Goal: Information Seeking & Learning: Learn about a topic

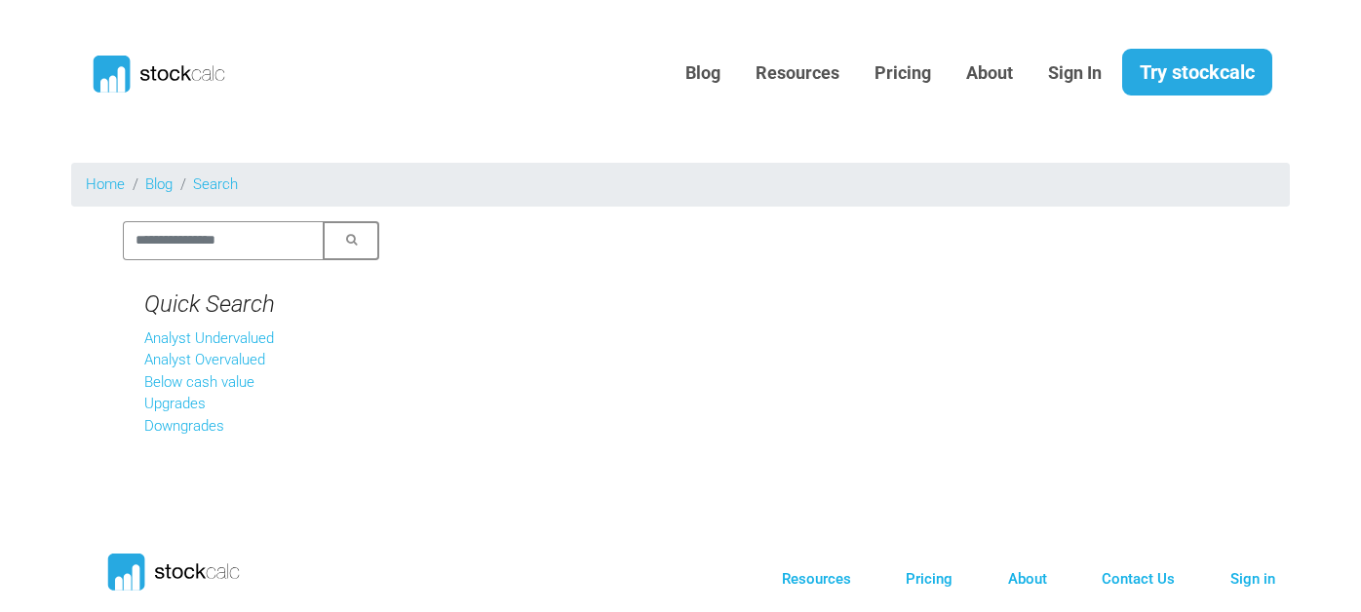
scroll to position [196, 0]
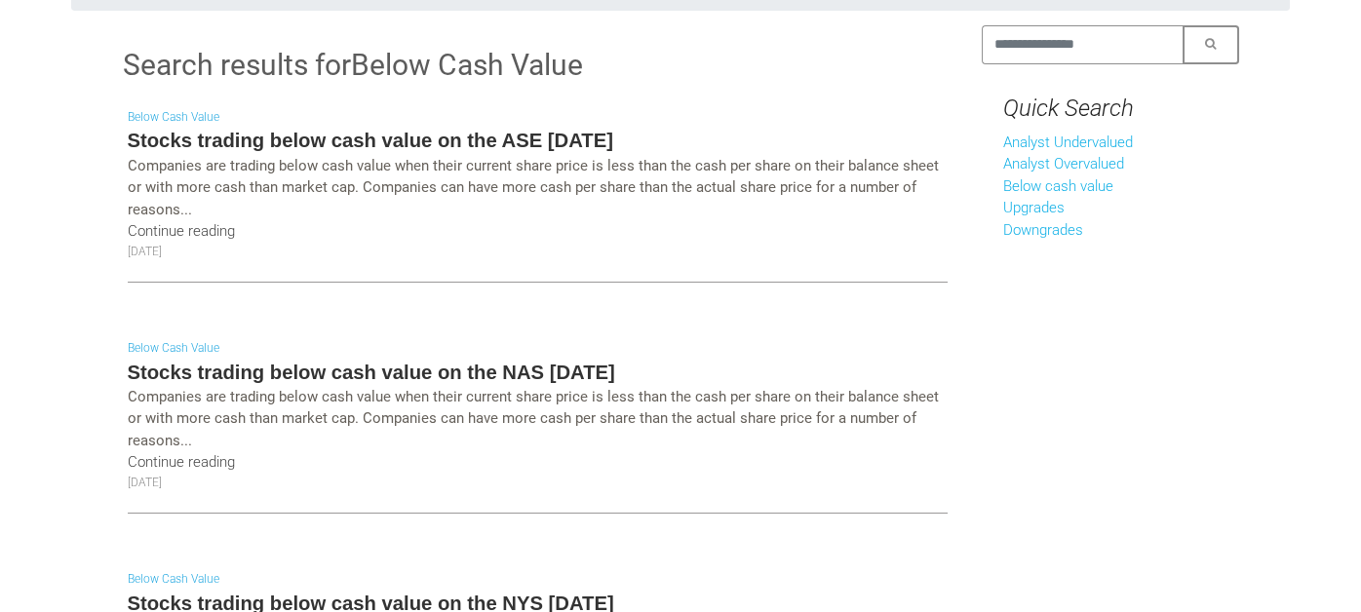
click at [504, 137] on h5 "Stocks trading below cash value on the ASE [DATE]" at bounding box center [538, 140] width 820 height 27
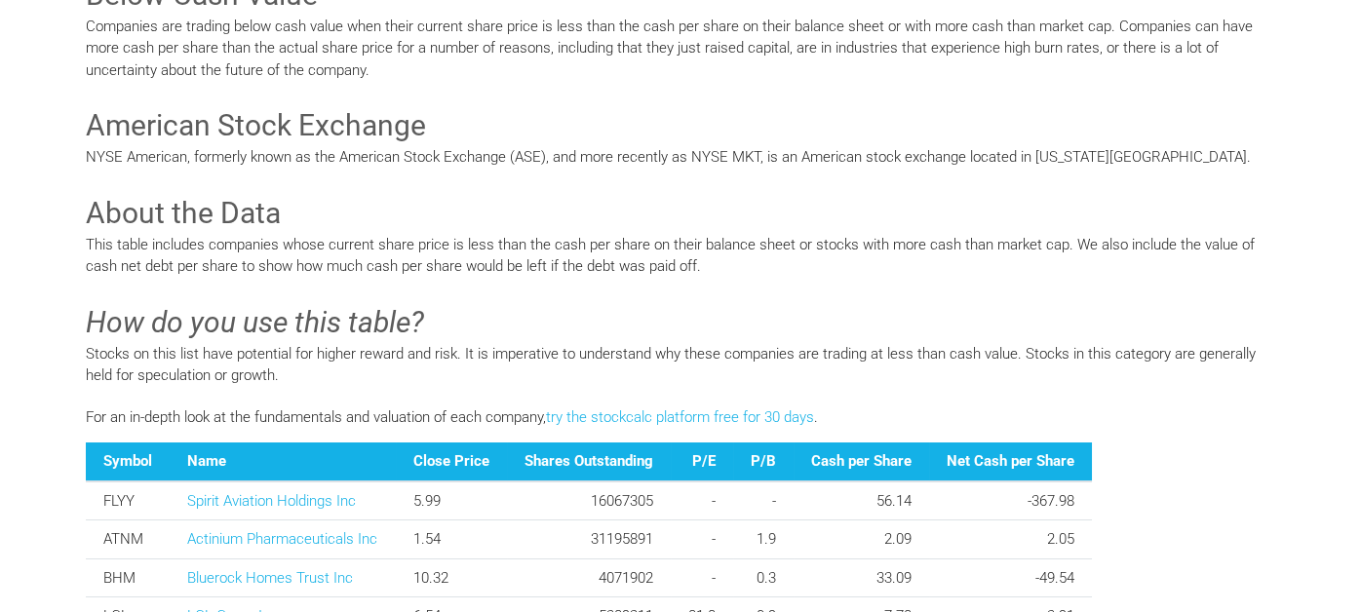
scroll to position [779, 0]
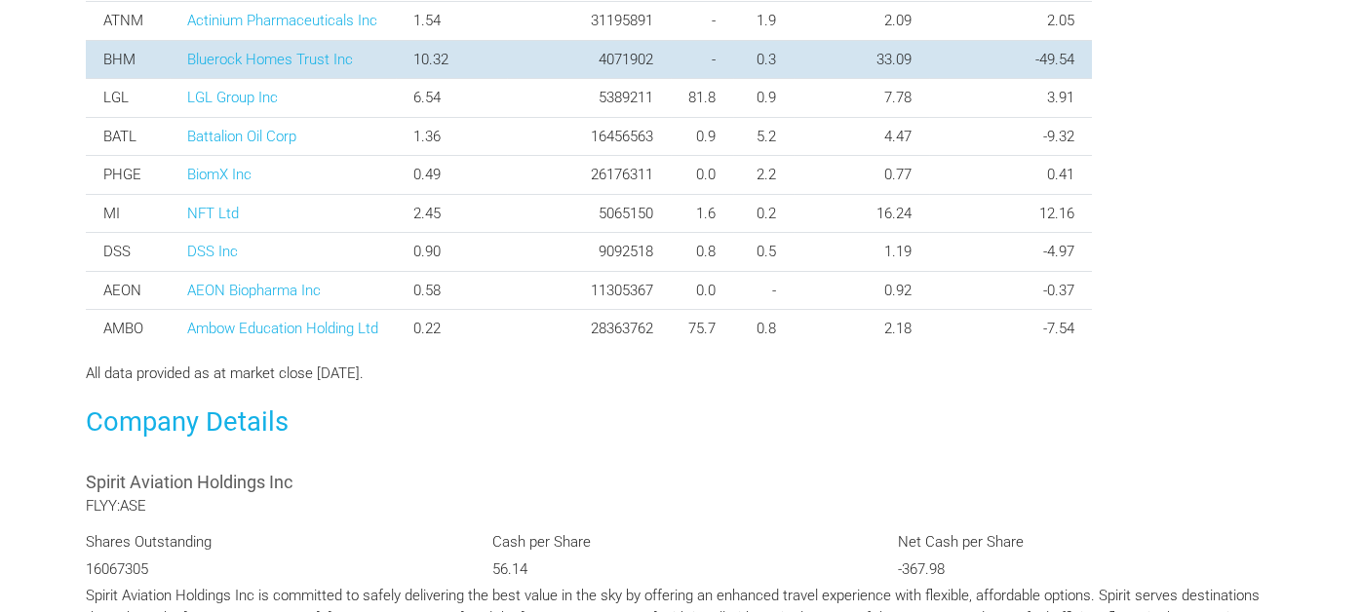
scroll to position [679, 0]
